Goal: Transaction & Acquisition: Purchase product/service

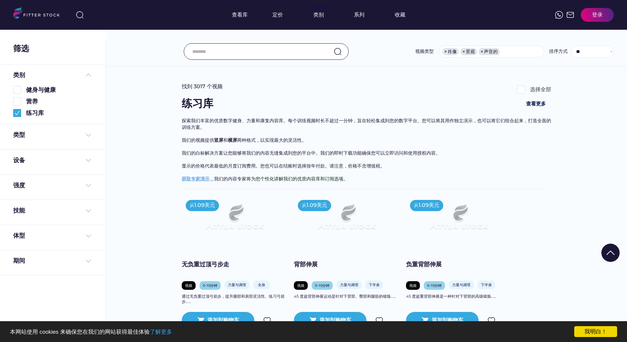
select select "**********"
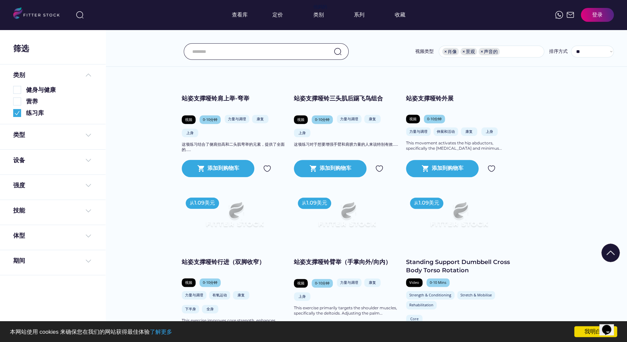
scroll to position [4205, 0]
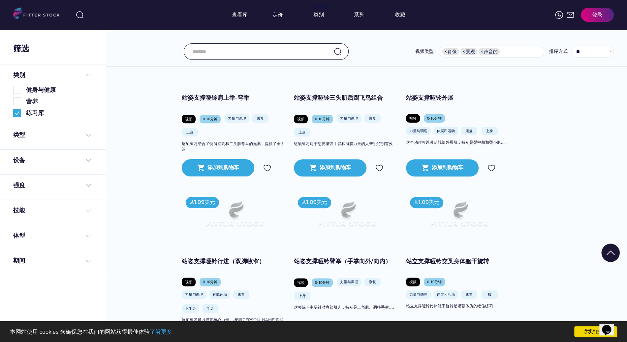
click at [487, 228] on img at bounding box center [459, 217] width 84 height 48
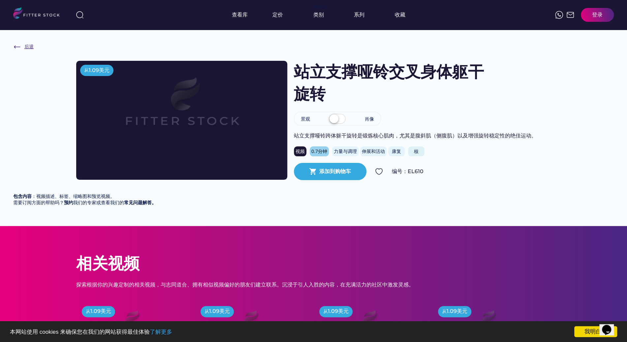
click at [21, 47] on img at bounding box center [17, 47] width 8 height 8
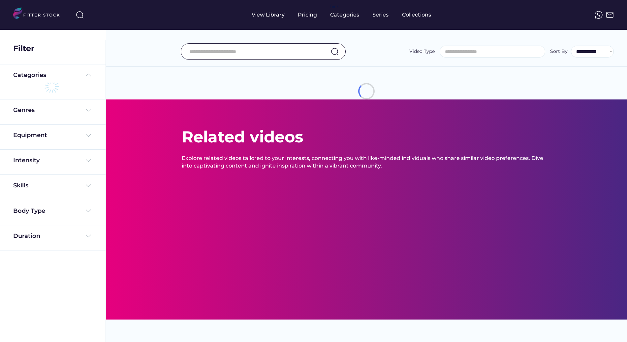
select select "**********"
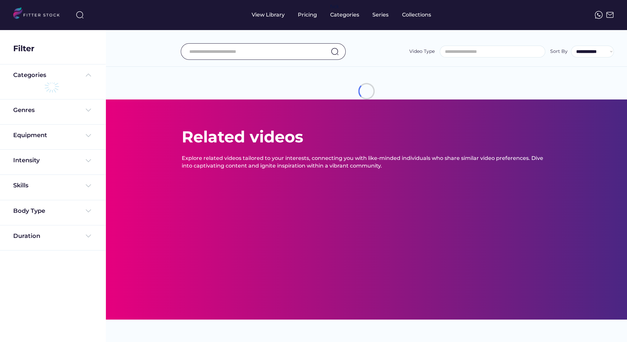
select select "**********"
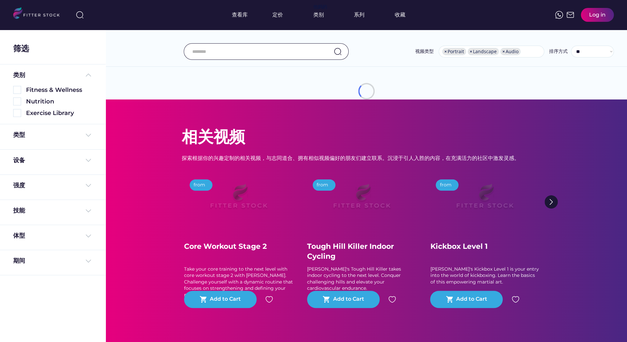
scroll to position [13, 0]
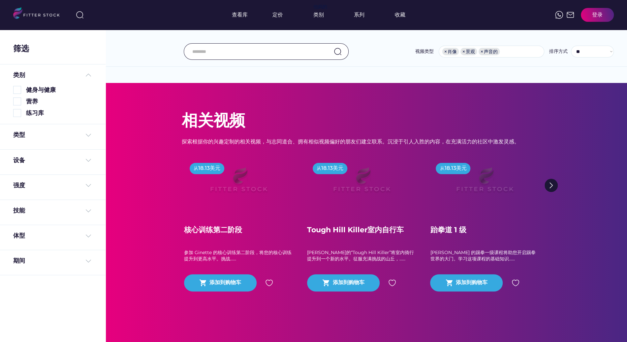
click at [25, 113] on div "练习库" at bounding box center [52, 113] width 79 height 8
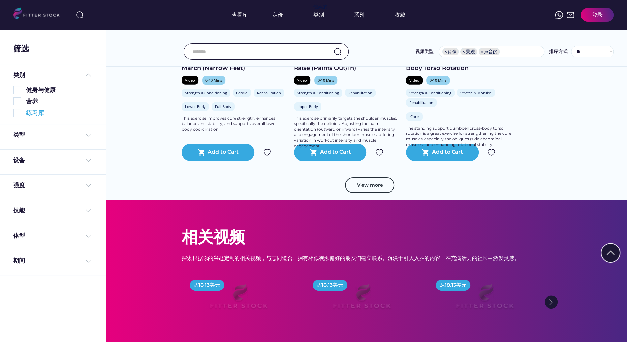
click at [17, 115] on img at bounding box center [17, 113] width 8 height 8
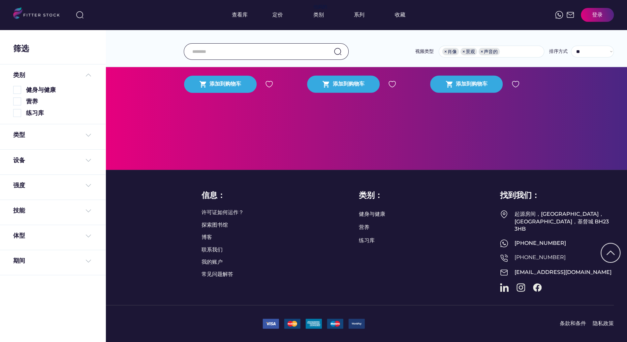
scroll to position [4919, 0]
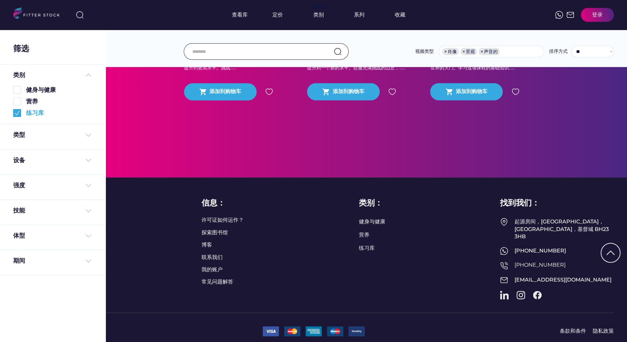
click at [17, 114] on img at bounding box center [17, 113] width 8 height 8
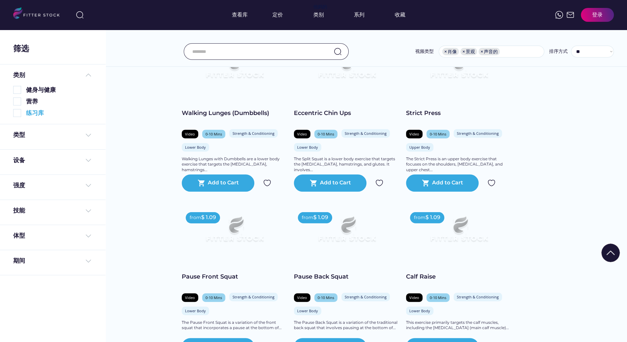
scroll to position [4644, 0]
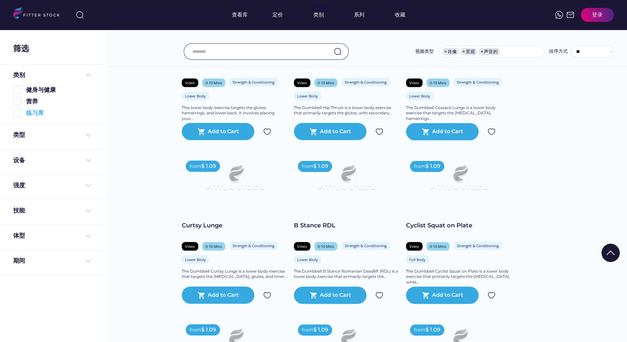
click at [19, 111] on img at bounding box center [17, 113] width 8 height 8
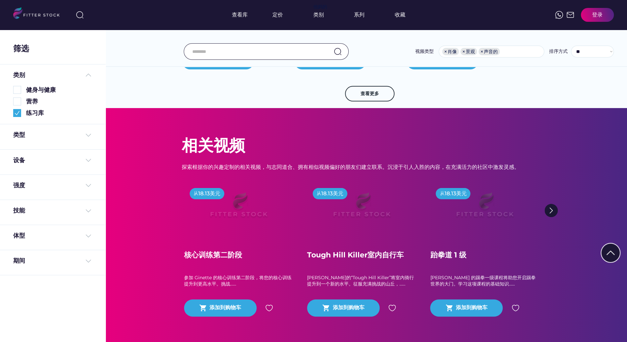
scroll to position [4632, 0]
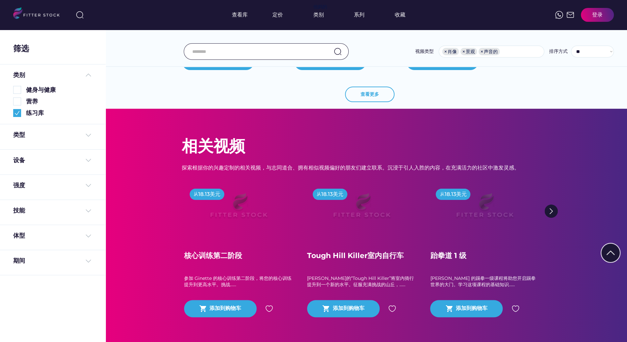
click at [377, 96] on font "查看更多" at bounding box center [370, 94] width 18 height 6
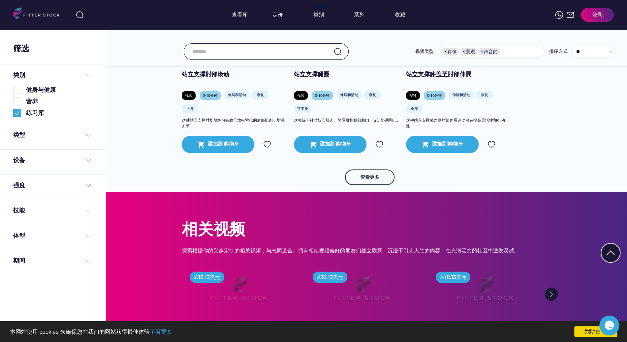
scroll to position [5704, 0]
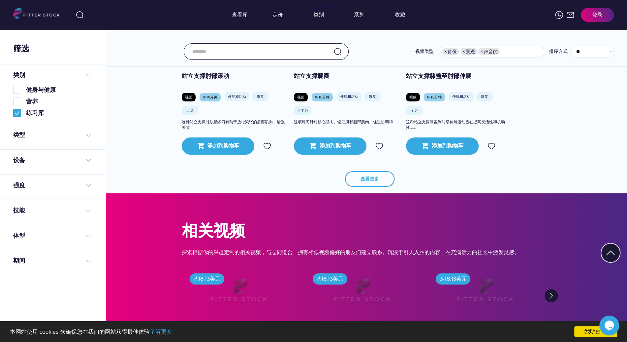
click at [380, 180] on button "查看更多" at bounding box center [369, 179] width 49 height 16
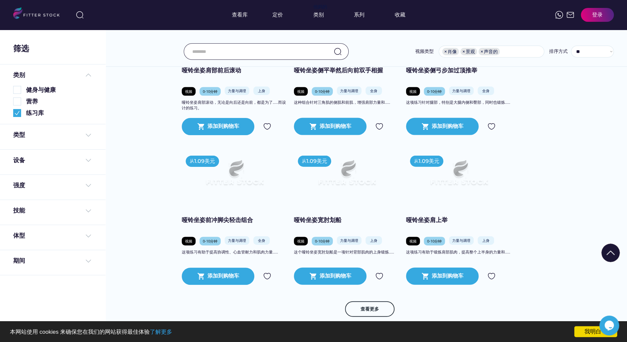
scroll to position [6693, 0]
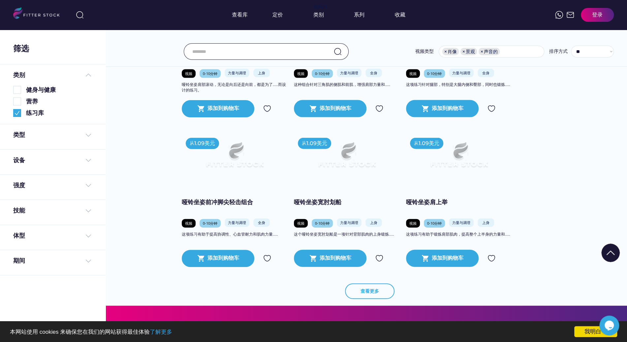
click at [379, 292] on button "查看更多" at bounding box center [369, 291] width 49 height 16
click at [380, 291] on button "查看更多" at bounding box center [369, 291] width 49 height 16
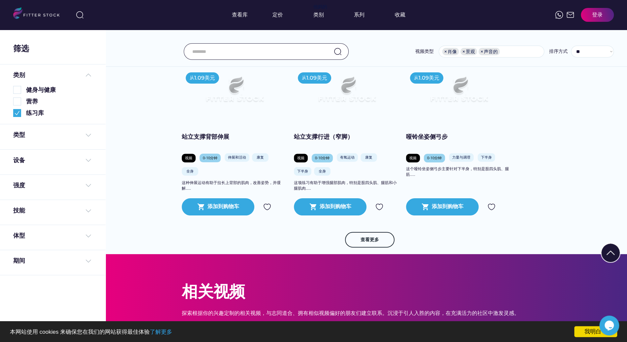
scroll to position [10143, 0]
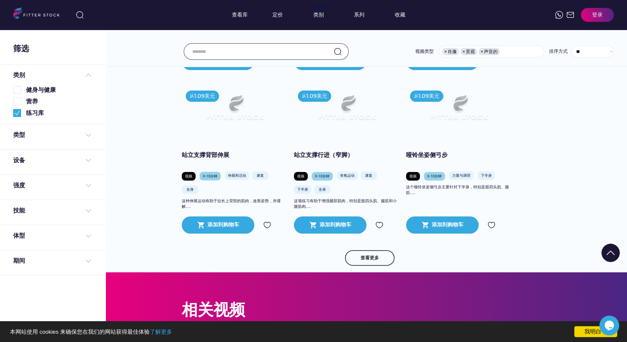
click at [383, 115] on img at bounding box center [347, 110] width 84 height 48
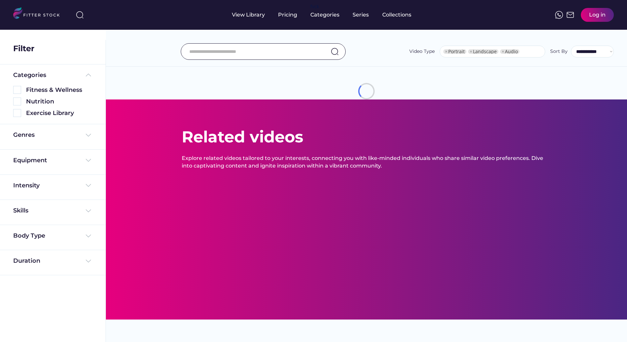
select select "**********"
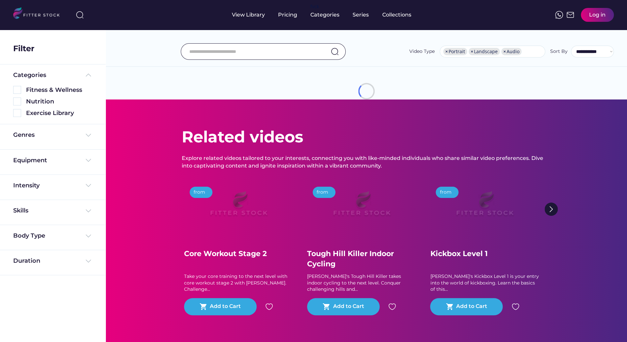
scroll to position [13, 0]
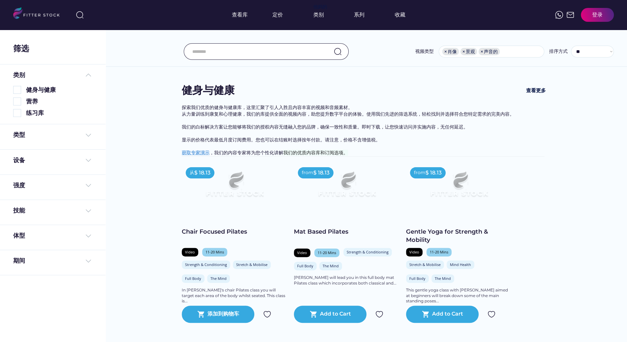
click at [512, 48] on ul "× 肖像 × 景观 × 声音的" at bounding box center [491, 51] width 105 height 11
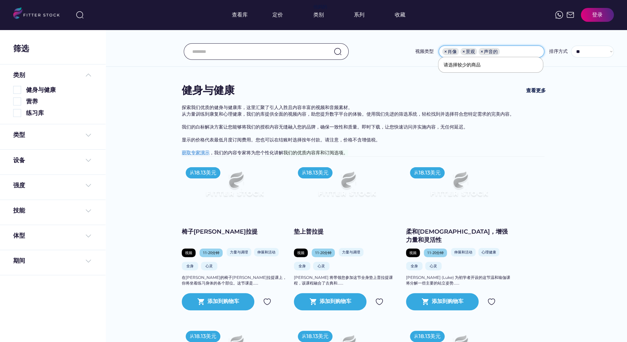
click at [504, 37] on div "视频类型 ** ** *** × 肖像 × 景观 × 声音的 排序方式 **** ** ****" at bounding box center [366, 37] width 521 height 60
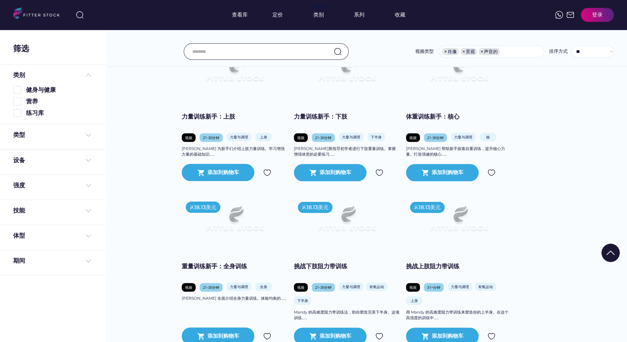
scroll to position [894, 0]
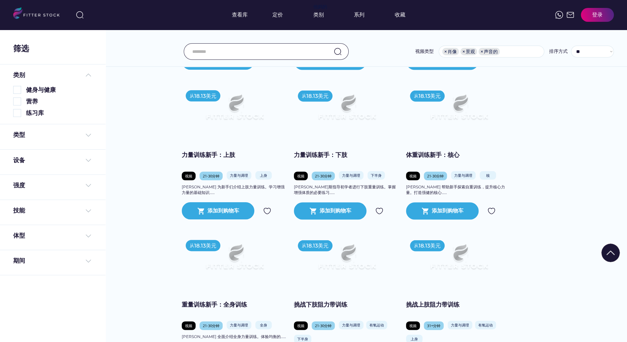
click at [434, 158] on font "体重训练新手：核心" at bounding box center [432, 154] width 53 height 7
click at [465, 120] on img at bounding box center [459, 110] width 84 height 48
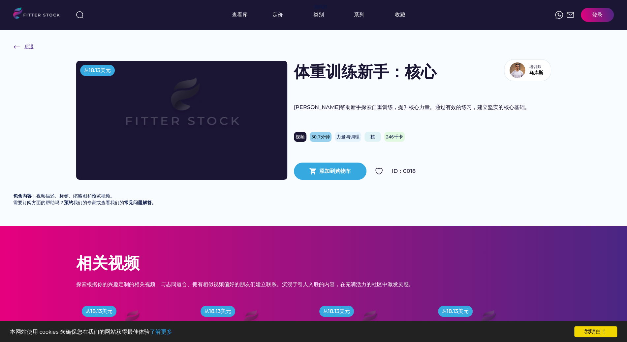
click at [18, 47] on img at bounding box center [17, 47] width 8 height 8
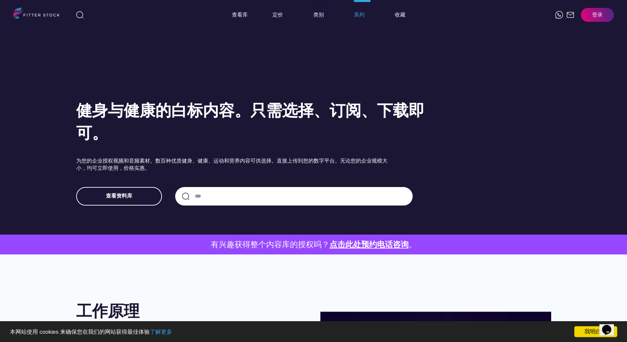
click at [361, 17] on font "系列" at bounding box center [359, 15] width 11 height 6
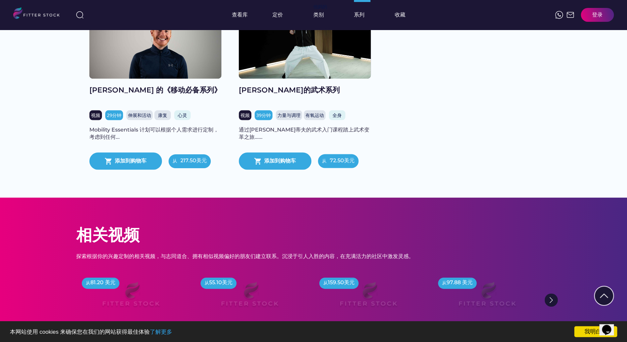
scroll to position [934, 0]
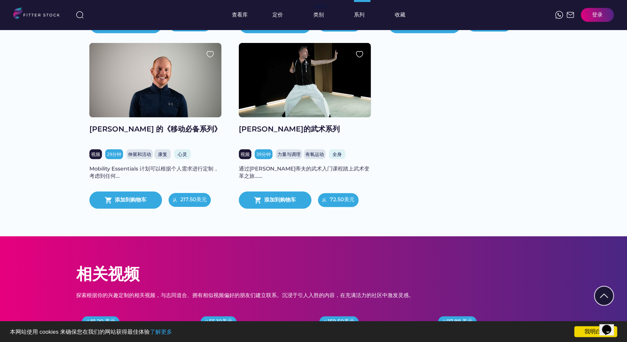
click at [163, 133] on font "[PERSON_NAME] 的《移动必备系列》" at bounding box center [155, 128] width 132 height 9
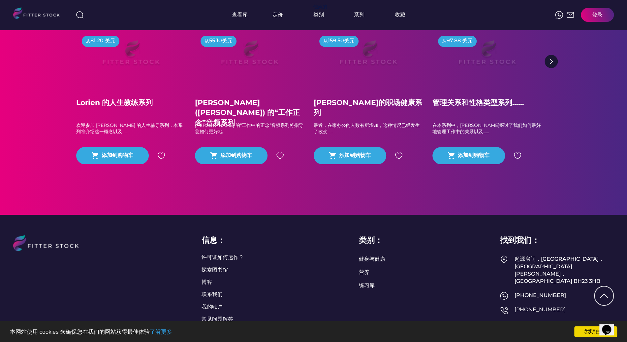
scroll to position [870, 0]
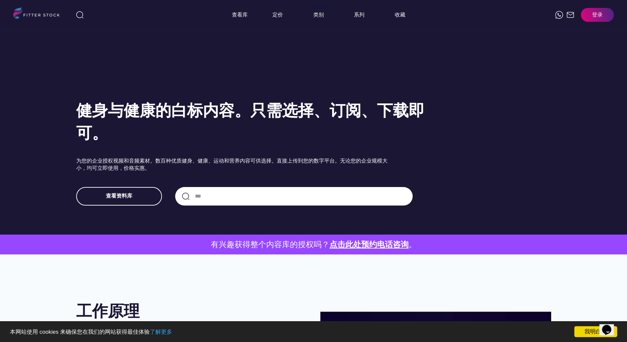
click at [436, 135] on div "健身与健康的白标内容。 只需选择、订阅、下载即可。 为您的企业授权视频和音频素材。数百种优质健身、健康、运动和营养内容可供选择。直接上传到您的数字平台。无论您…" at bounding box center [257, 152] width 363 height 106
click at [337, 38] on font "练习库" at bounding box center [342, 37] width 16 height 6
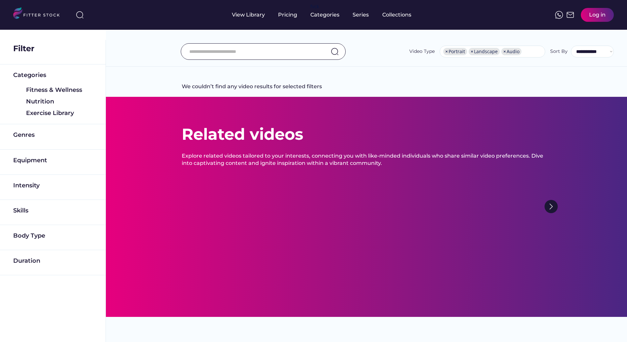
select select "**********"
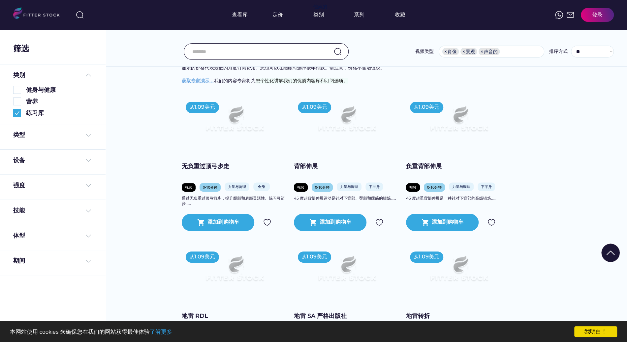
scroll to position [115, 0]
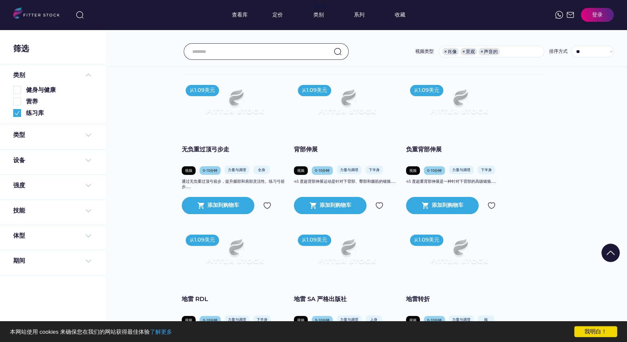
click at [258, 250] on img at bounding box center [234, 254] width 84 height 48
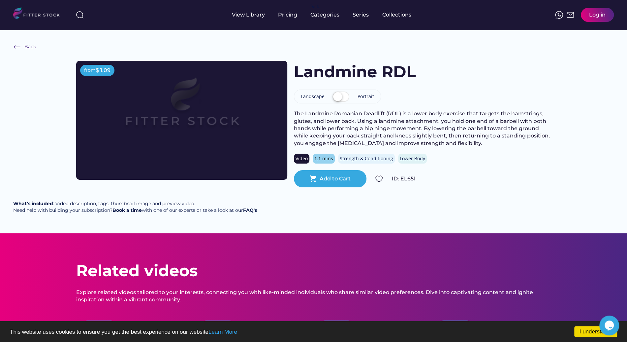
click at [353, 77] on h1 "Landmine RDL" at bounding box center [355, 72] width 122 height 22
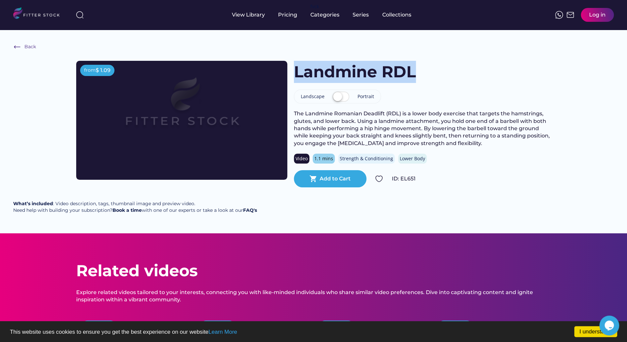
drag, startPoint x: 423, startPoint y: 68, endPoint x: 295, endPoint y: 68, distance: 127.4
click at [295, 68] on div "Landmine RDL" at bounding box center [422, 72] width 257 height 22
copy h1 "Landmine RDL"
click at [340, 178] on div "Add to Cart" at bounding box center [335, 178] width 31 height 7
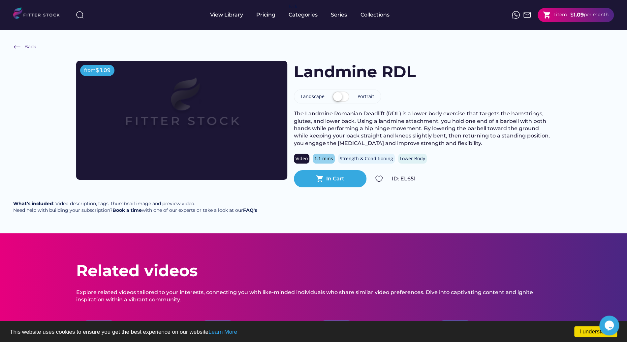
click at [408, 103] on div "Landmine RDL Landscape Portrait The Landmine Romanian Deadlift (RDL) is a lower…" at bounding box center [422, 124] width 257 height 126
click at [336, 95] on label at bounding box center [341, 97] width 20 height 15
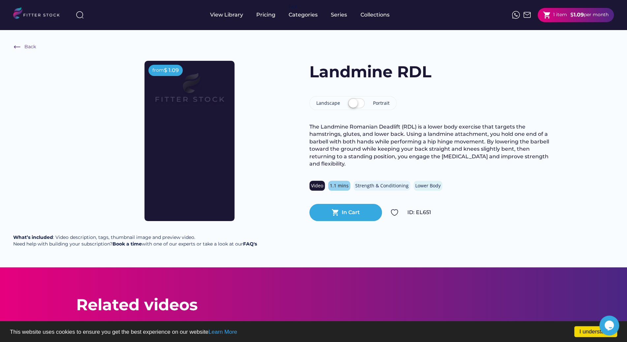
click at [356, 103] on label at bounding box center [356, 103] width 20 height 15
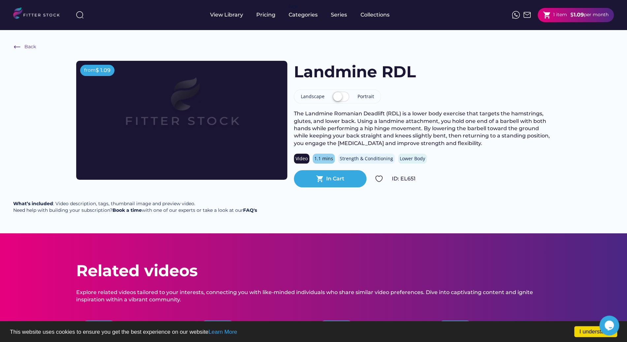
click at [336, 178] on div "In Cart" at bounding box center [335, 178] width 18 height 7
click at [343, 182] on div "In Cart" at bounding box center [335, 178] width 18 height 7
click at [339, 178] on div "In Cart" at bounding box center [335, 178] width 18 height 7
click at [574, 17] on strong "1.09" at bounding box center [579, 15] width 10 height 6
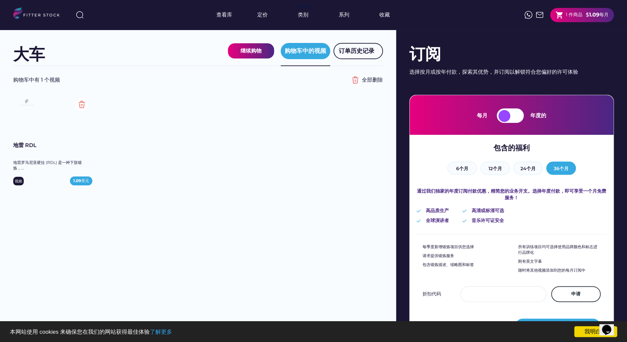
click at [361, 142] on div "地雷 RDL 地雷罗马尼亚硬拉 (RDL) 是一种下肢锻炼，... 视频 1.09 美元" at bounding box center [198, 143] width 370 height 99
click at [465, 169] on font "6个月" at bounding box center [462, 168] width 12 height 6
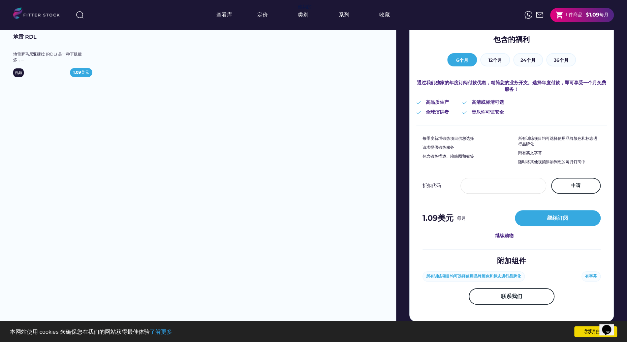
scroll to position [105, 0]
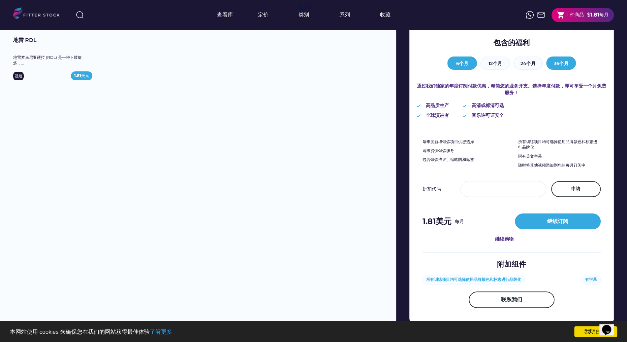
click at [561, 64] on font "36个月" at bounding box center [561, 63] width 15 height 6
click at [464, 67] on button "6个月" at bounding box center [462, 62] width 30 height 13
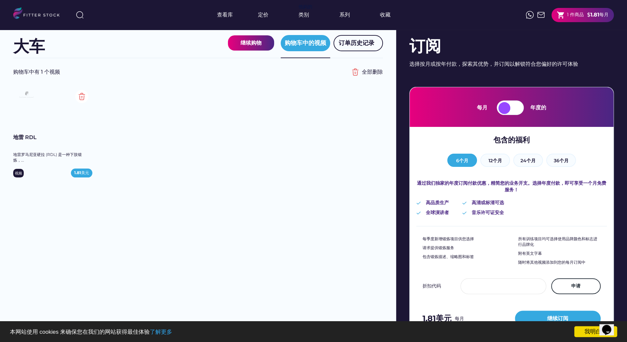
scroll to position [4, 0]
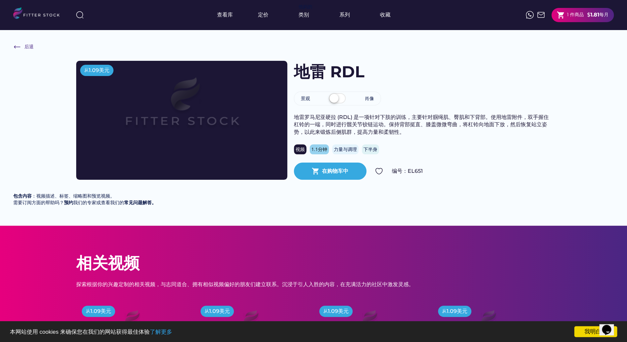
click at [378, 171] on img at bounding box center [379, 171] width 8 height 8
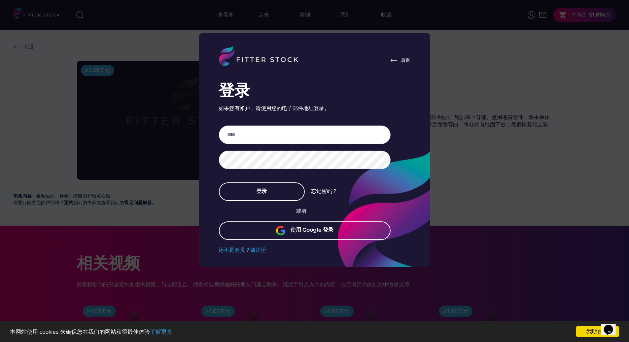
click at [308, 233] on div "使用 Google 登录" at bounding box center [311, 230] width 43 height 9
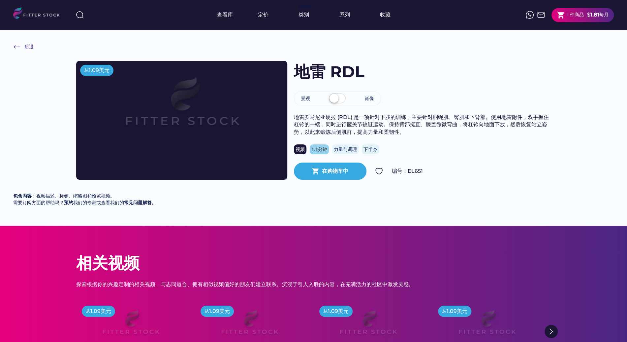
click at [379, 170] on img at bounding box center [379, 171] width 8 height 8
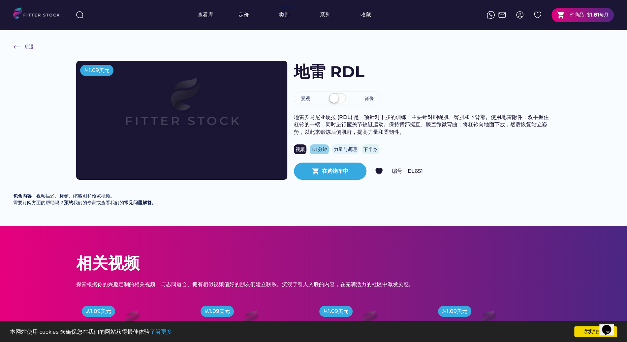
click at [341, 174] on font "在购物车中" at bounding box center [335, 171] width 26 height 6
click at [327, 211] on div "后退 从 1.09美元 地雷 RDL 景观 肖像 地雷罗马尼亚硬拉 (RDL) 是一项针对下肢的训练，主要针对腘绳肌、臀肌和下背部。使用地雷附件，双手握住杠铃…" at bounding box center [313, 128] width 627 height 196
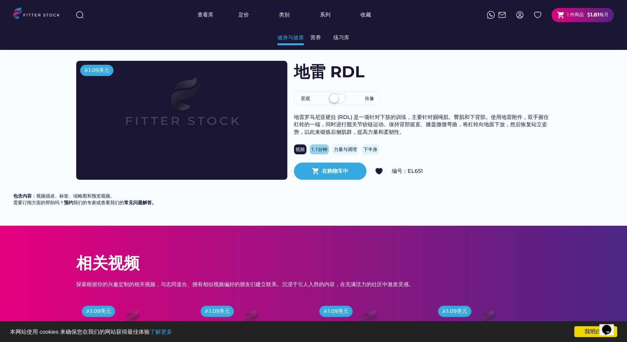
click at [290, 37] on font "健身与健康" at bounding box center [291, 37] width 26 height 6
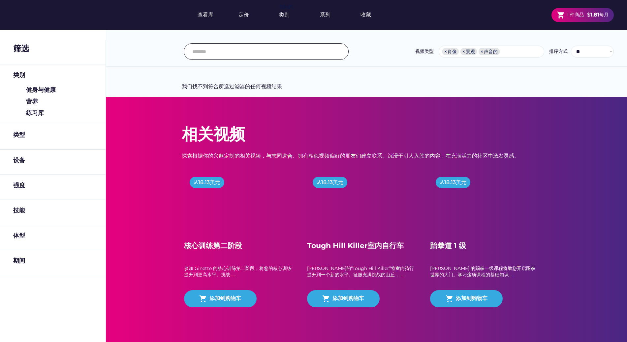
select select "**********"
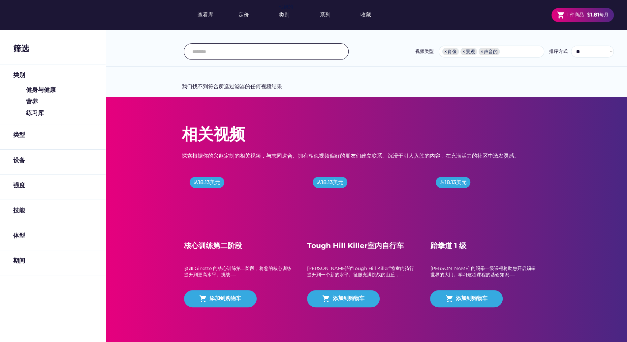
scroll to position [13, 0]
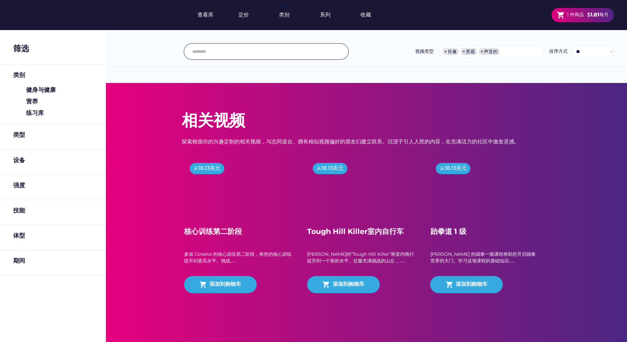
click at [260, 182] on img at bounding box center [238, 183] width 84 height 48
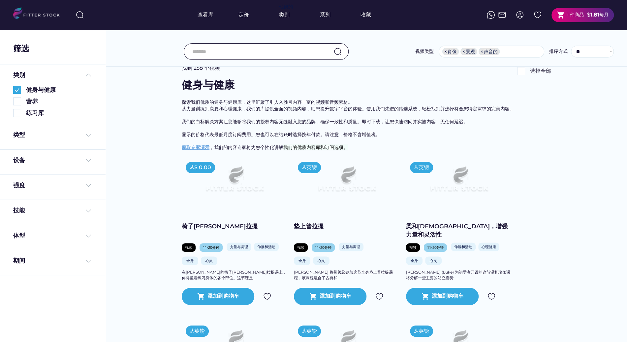
scroll to position [19, 0]
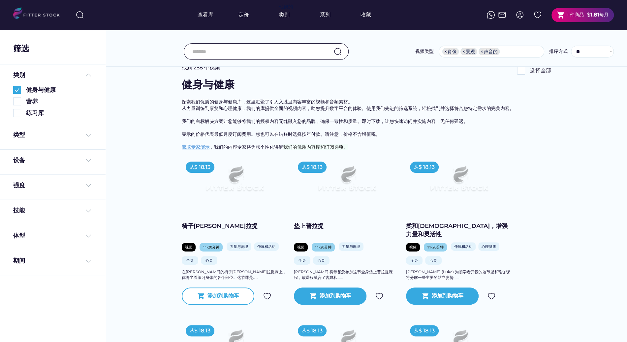
click at [226, 298] on font "添加到购物车" at bounding box center [224, 295] width 32 height 6
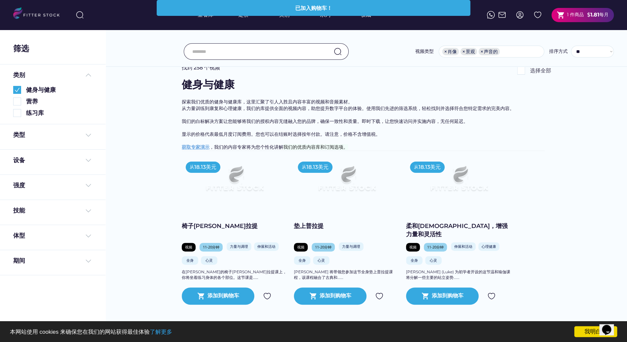
scroll to position [0, 0]
click at [584, 16] on font "$" at bounding box center [584, 15] width 3 height 6
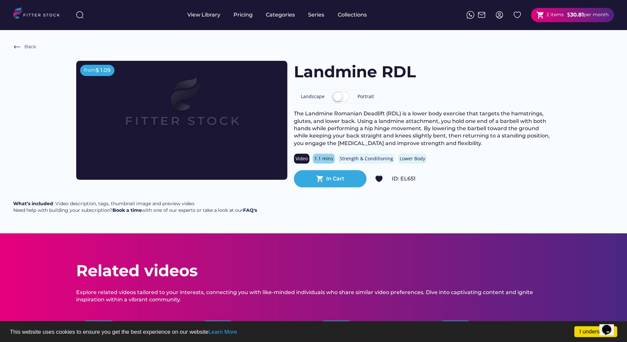
drag, startPoint x: 482, startPoint y: 144, endPoint x: 292, endPoint y: 115, distance: 192.5
click at [292, 115] on div "from $ 1.09 Landmine RDL Landscape Portrait The Landmine Romanian Deadlift (RDL…" at bounding box center [313, 124] width 475 height 126
copy div "The Landmine Romanian Deadlift (RDL) is a lower body exercise that targets the …"
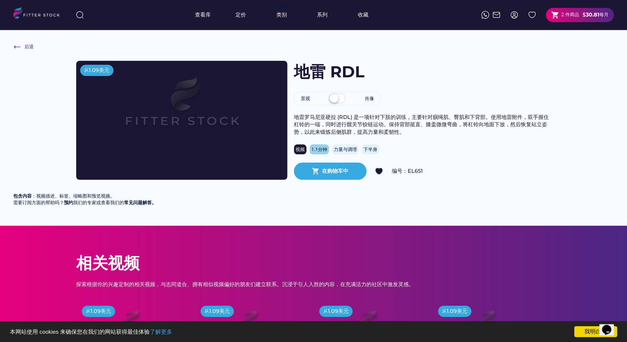
click at [542, 83] on div "地雷 RDL 景观 肖像 地雷罗马尼亚硬拉 (RDL) 是一项针对下肢的训练，主要针对腘绳肌、臀肌和下背部。使用地雷附件，双手握住杠铃的一端，同时进行髋关节铰…" at bounding box center [422, 120] width 257 height 119
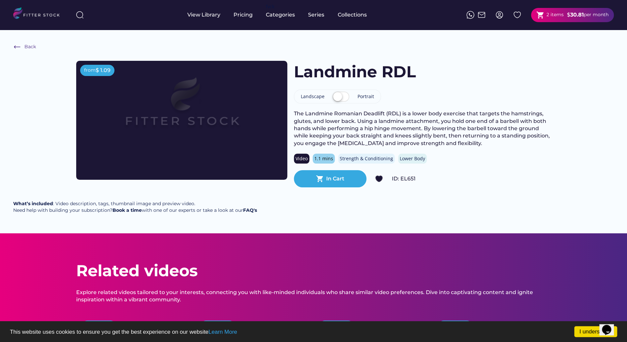
drag, startPoint x: 478, startPoint y: 141, endPoint x: 294, endPoint y: 112, distance: 187.1
click at [294, 112] on div "The Landmine Romanian Deadlift (RDL) is a lower body exercise that targets the …" at bounding box center [422, 128] width 257 height 37
copy div "The Landmine Romanian Deadlift (RDL) is a lower body exercise that targets the …"
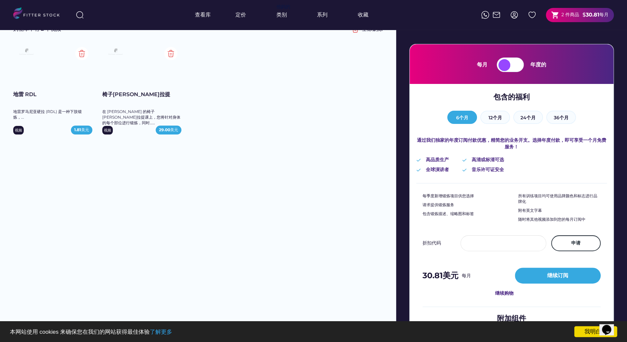
scroll to position [61, 0]
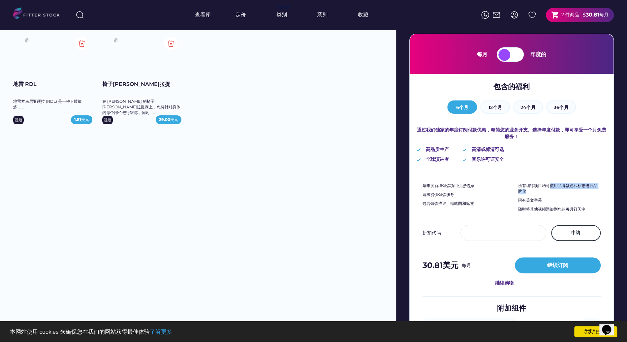
drag, startPoint x: 550, startPoint y: 184, endPoint x: 605, endPoint y: 190, distance: 55.4
click at [605, 190] on div "每月 年度的 包含的福利 6个月 12个月 24个月 36个月 通过我们独家的年度订阅付款优惠，精简您的业务开支。选择年度付款，即可享受一个月免费服务！ 高品…" at bounding box center [511, 201] width 205 height 335
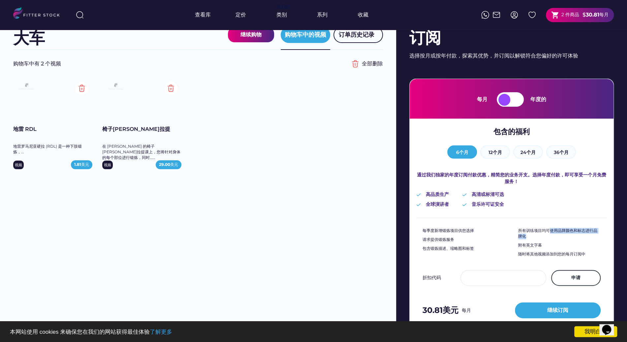
scroll to position [16, 0]
click at [173, 89] on img at bounding box center [170, 88] width 13 height 13
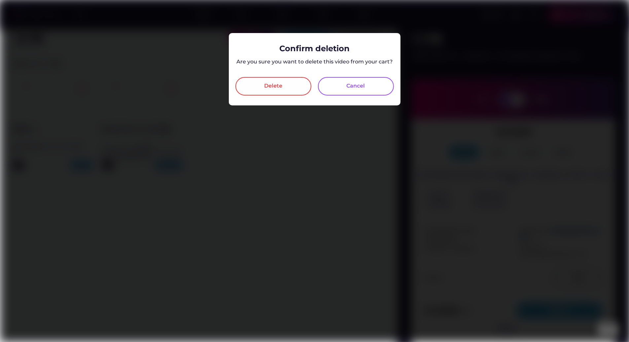
click at [265, 85] on div "Delete" at bounding box center [273, 86] width 18 height 8
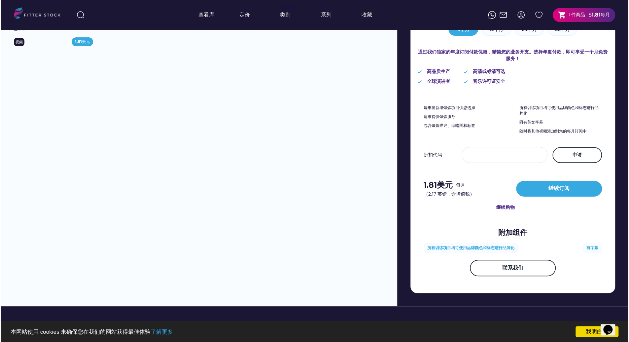
scroll to position [140, 0]
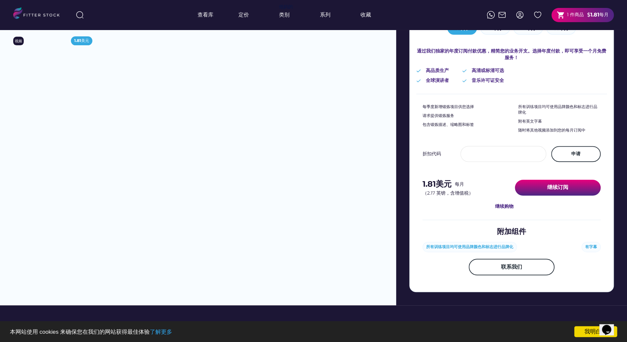
click at [554, 185] on font "继续订阅" at bounding box center [557, 187] width 21 height 6
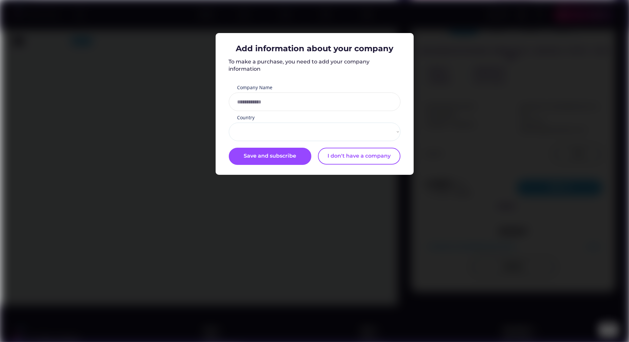
select select "**********"
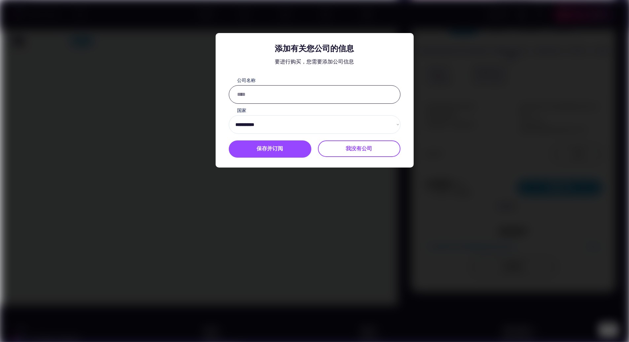
click at [333, 89] on input "input" at bounding box center [315, 94] width 172 height 18
type input "**********"
click at [337, 123] on select "**********" at bounding box center [315, 124] width 172 height 18
click at [229, 115] on select "**********" at bounding box center [315, 124] width 172 height 18
click at [361, 149] on font "我没有公司" at bounding box center [359, 148] width 26 height 6
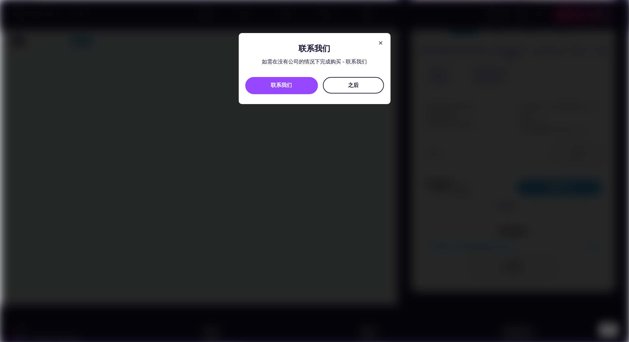
click at [357, 82] on font "之后" at bounding box center [353, 85] width 11 height 6
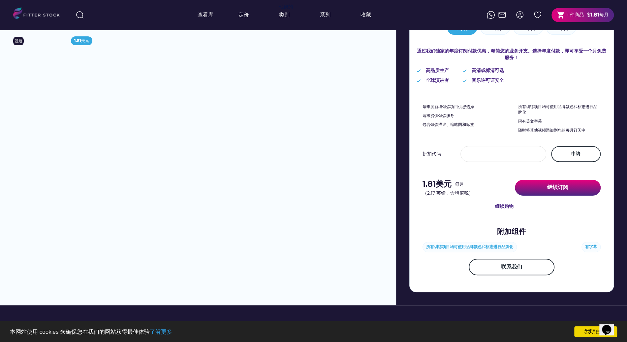
click at [565, 188] on font "继续订阅" at bounding box center [557, 187] width 21 height 6
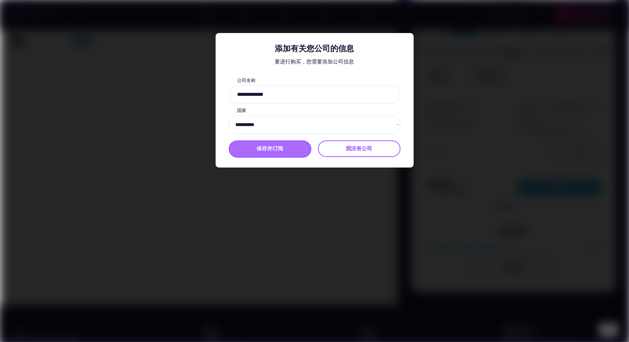
click at [283, 146] on font "保存并订阅" at bounding box center [270, 148] width 26 height 6
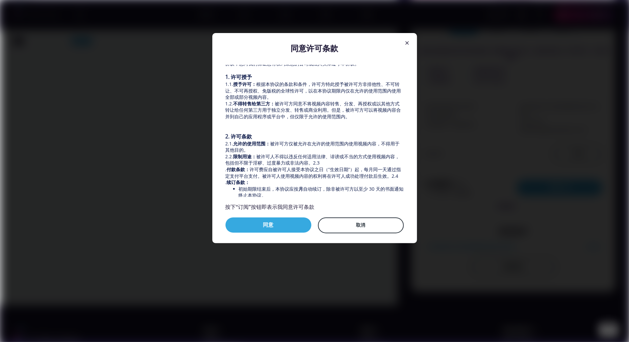
scroll to position [62, 0]
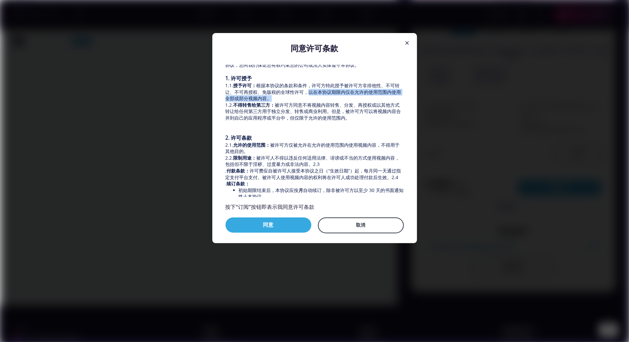
drag, startPoint x: 314, startPoint y: 92, endPoint x: 323, endPoint y: 99, distance: 12.2
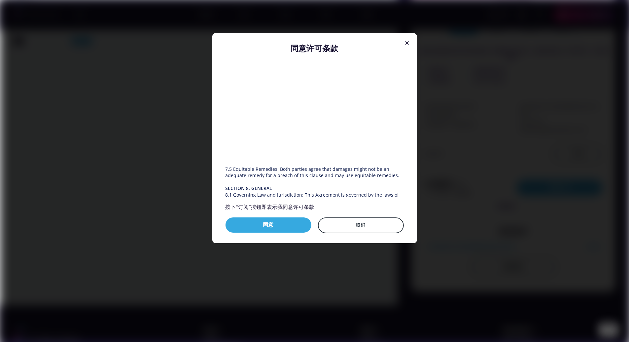
scroll to position [535, 0]
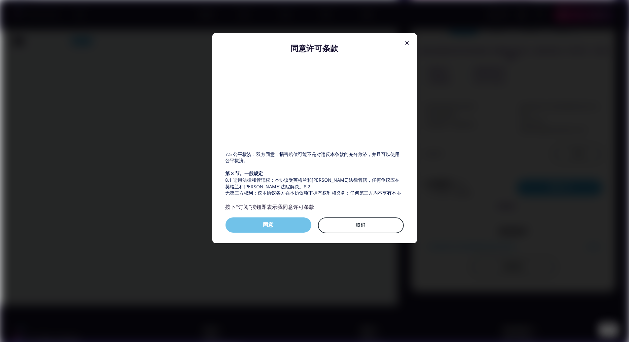
click at [285, 227] on button "同意" at bounding box center [268, 224] width 86 height 15
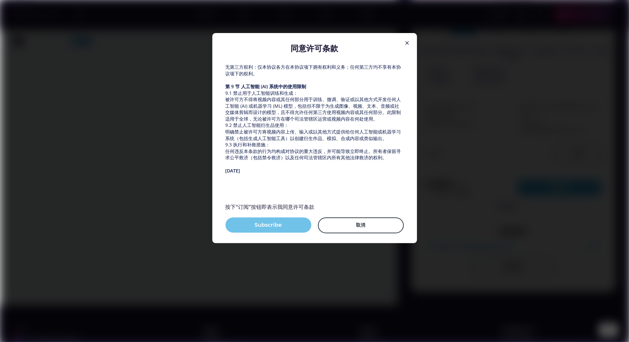
click at [285, 227] on button "Subscribe" at bounding box center [268, 224] width 86 height 15
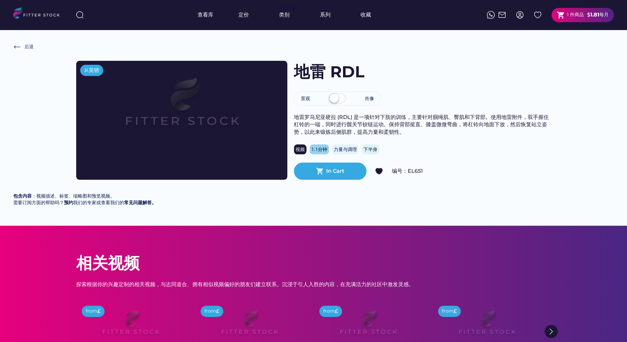
click at [578, 16] on font "1 件商品" at bounding box center [575, 15] width 17 height 6
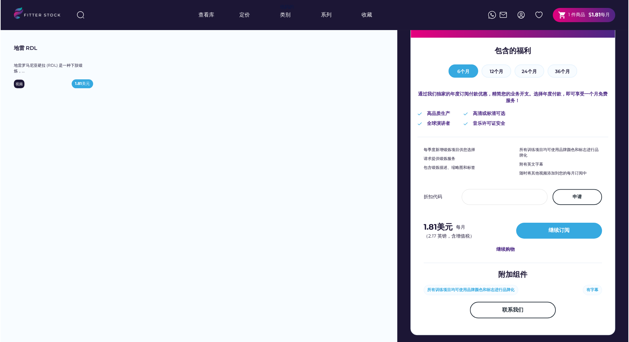
scroll to position [97, 0]
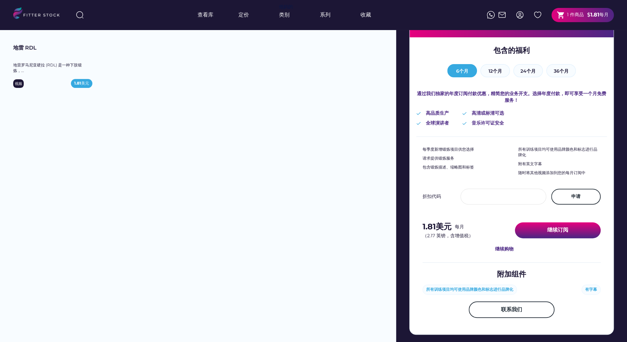
click at [541, 227] on button "继续订阅" at bounding box center [558, 230] width 86 height 16
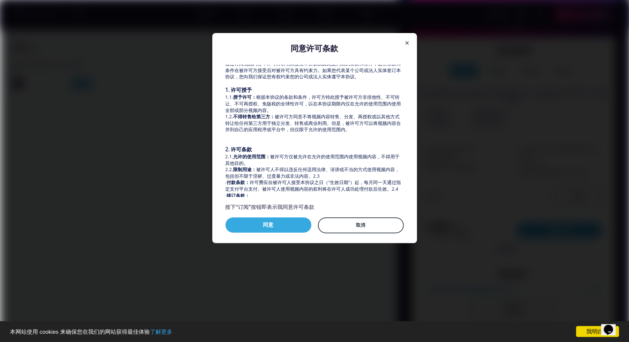
scroll to position [45, 0]
